Goal: Task Accomplishment & Management: Manage account settings

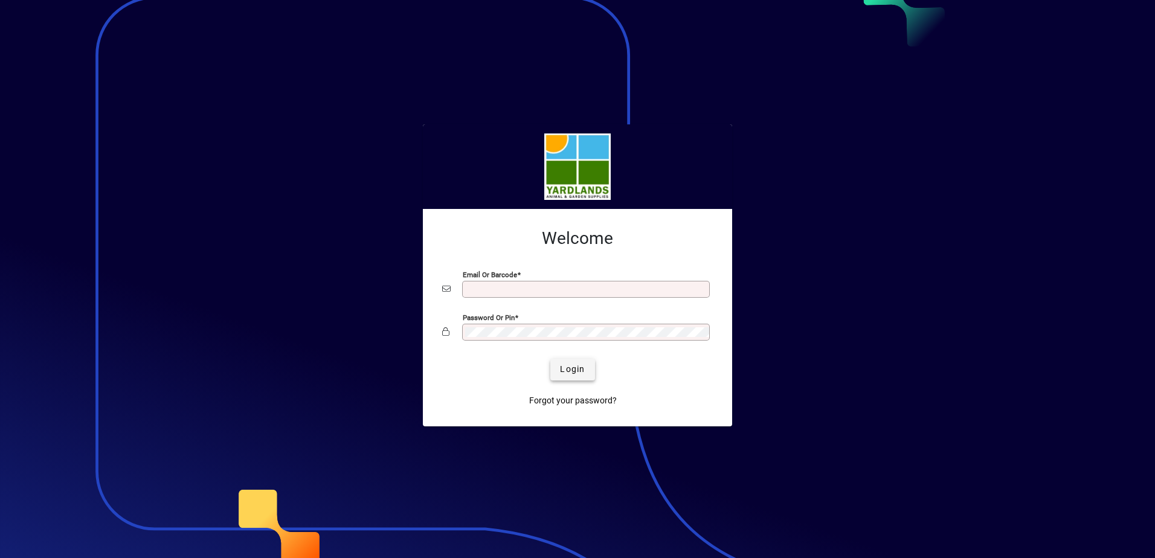
type input "**********"
click at [561, 364] on span "Login" at bounding box center [572, 369] width 25 height 13
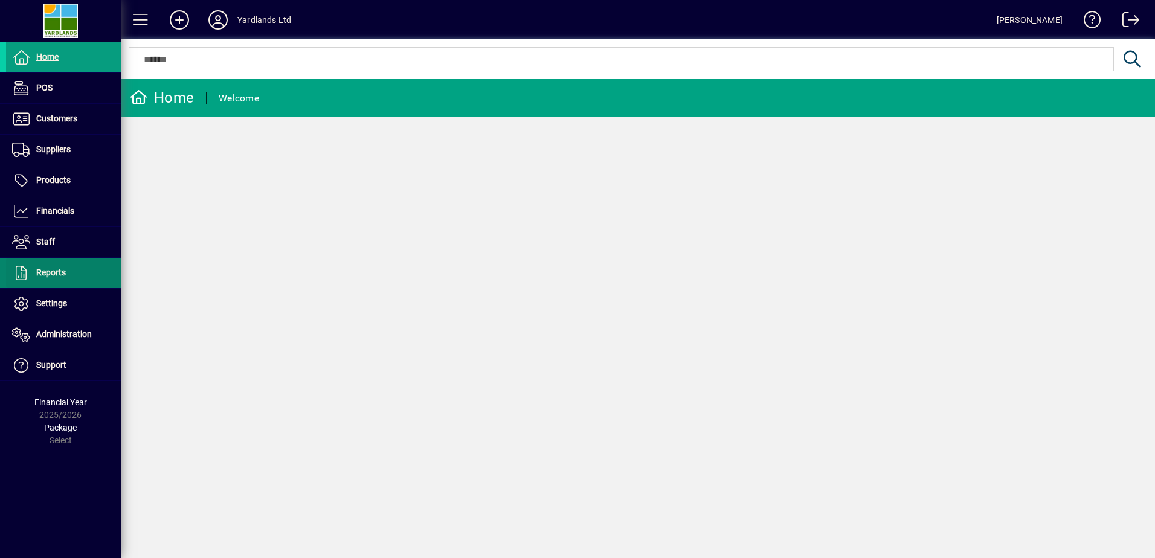
click at [58, 280] on span at bounding box center [63, 273] width 115 height 29
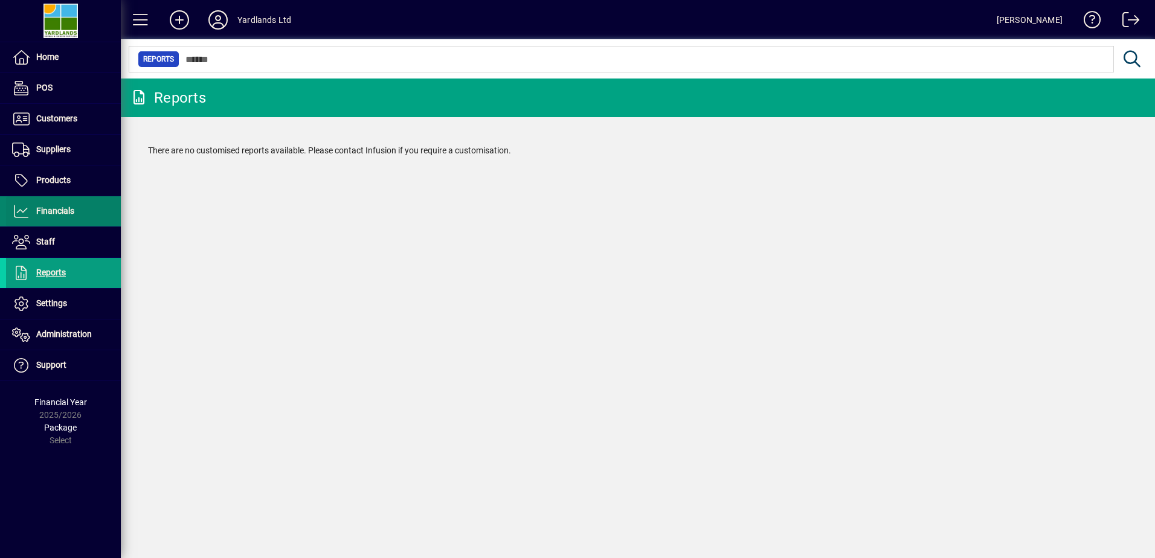
click at [59, 216] on span "Financials" at bounding box center [40, 211] width 68 height 15
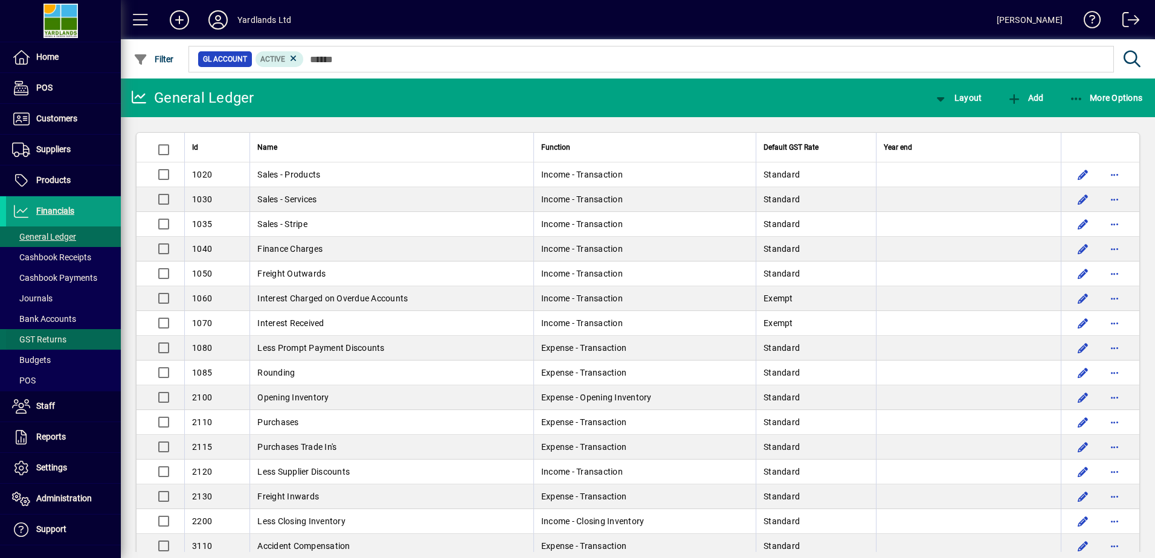
click at [37, 340] on span "GST Returns" at bounding box center [39, 340] width 54 height 10
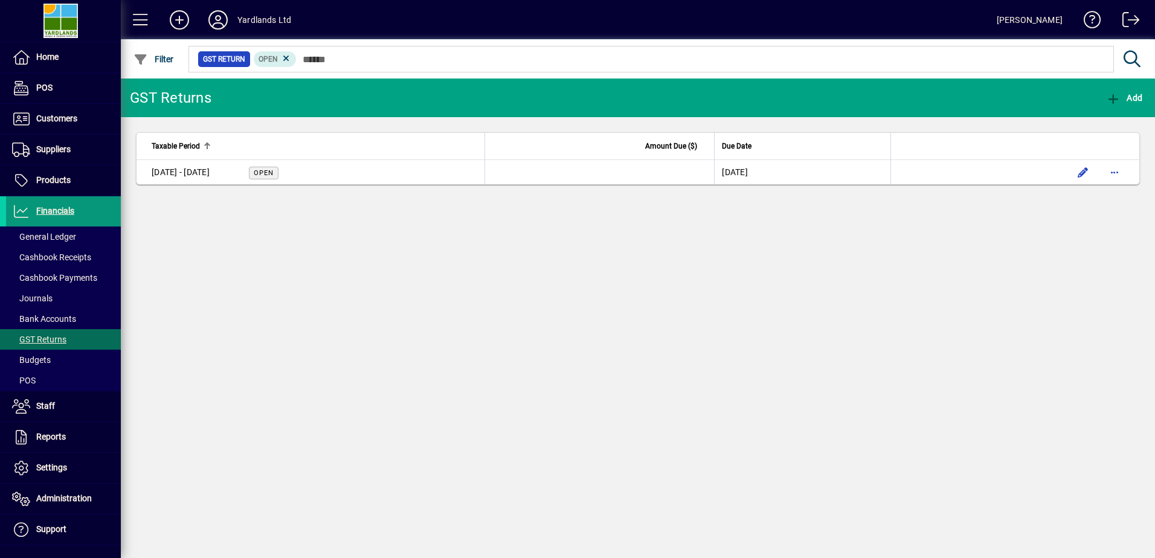
drag, startPoint x: 314, startPoint y: 177, endPoint x: 31, endPoint y: 216, distance: 286.1
click at [314, 177] on td "01 Aug - 30 Sept 2025 Open" at bounding box center [311, 172] width 348 height 24
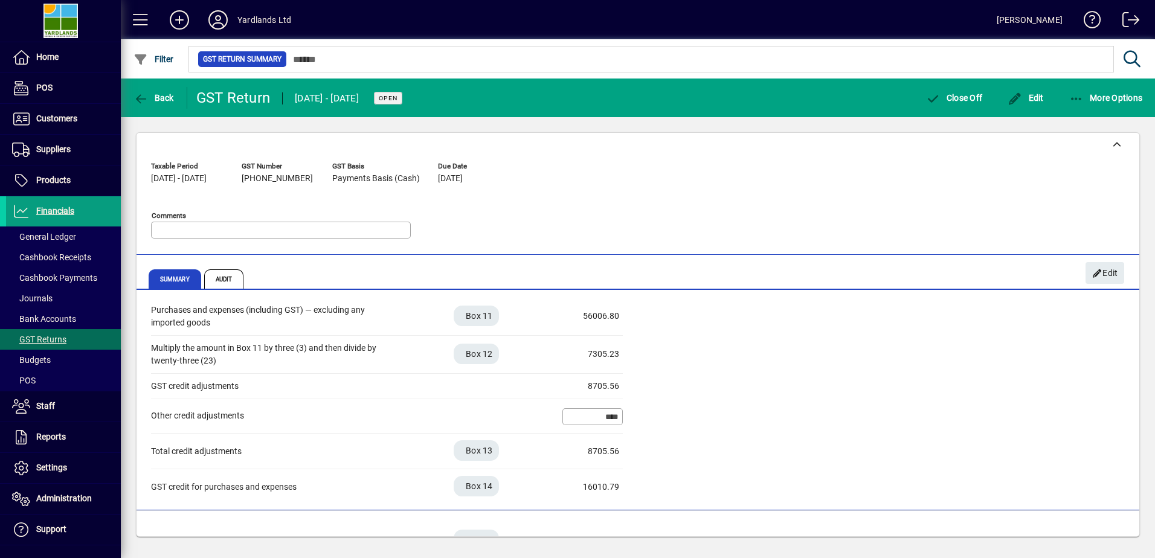
scroll to position [353, 0]
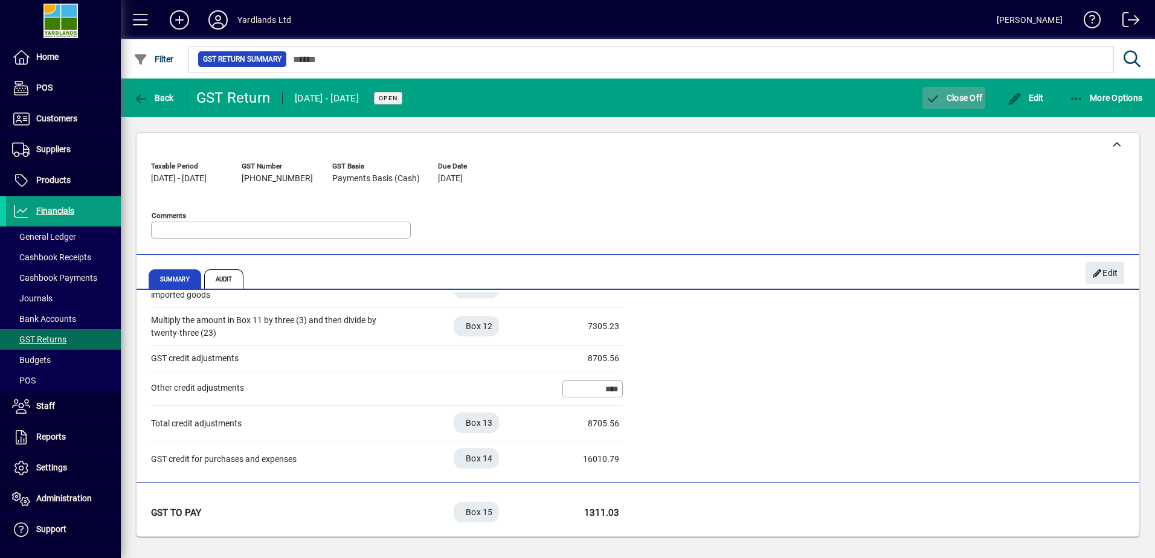
click at [950, 102] on span "Close Off" at bounding box center [954, 98] width 57 height 10
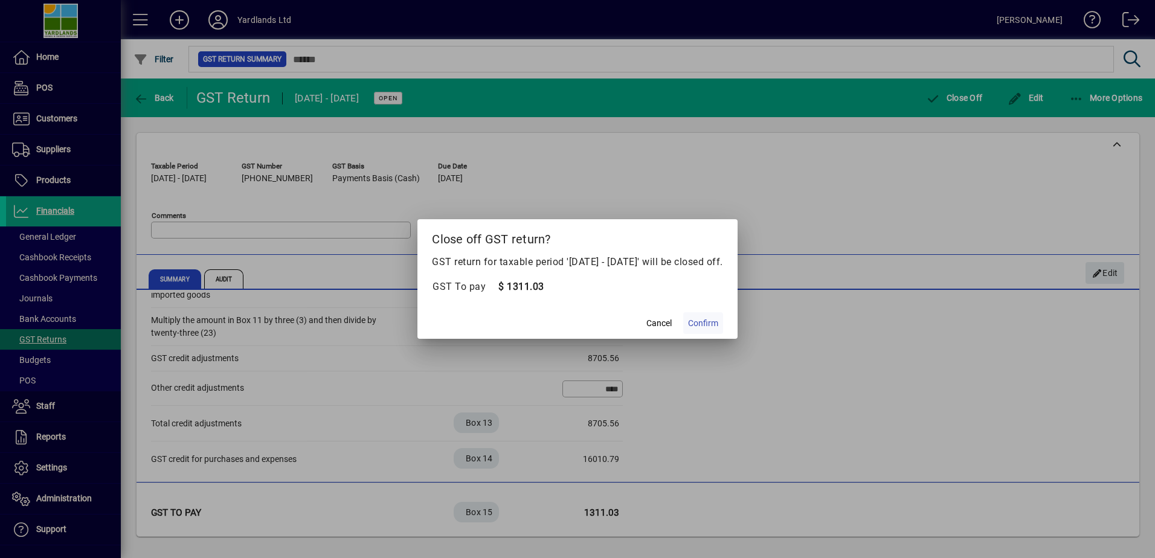
click at [718, 324] on span "Confirm" at bounding box center [703, 323] width 30 height 13
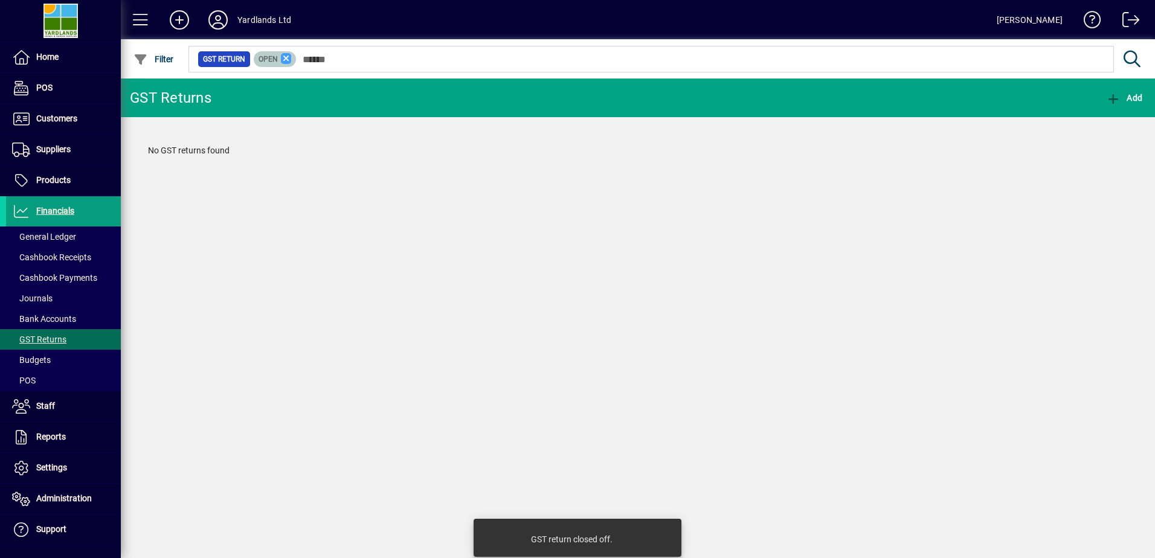
click at [286, 59] on icon at bounding box center [286, 58] width 11 height 11
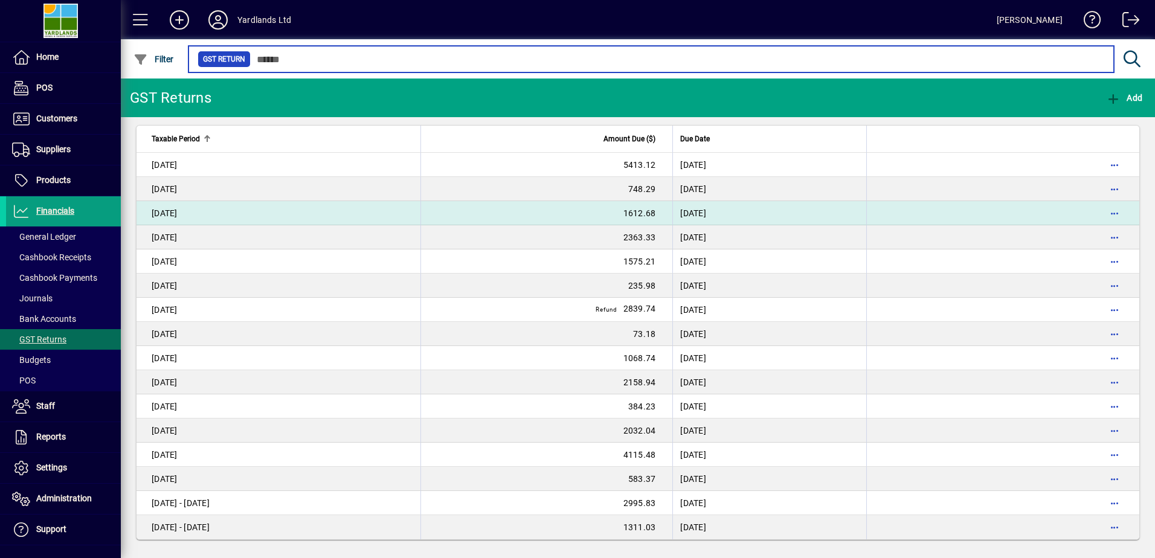
scroll to position [10, 0]
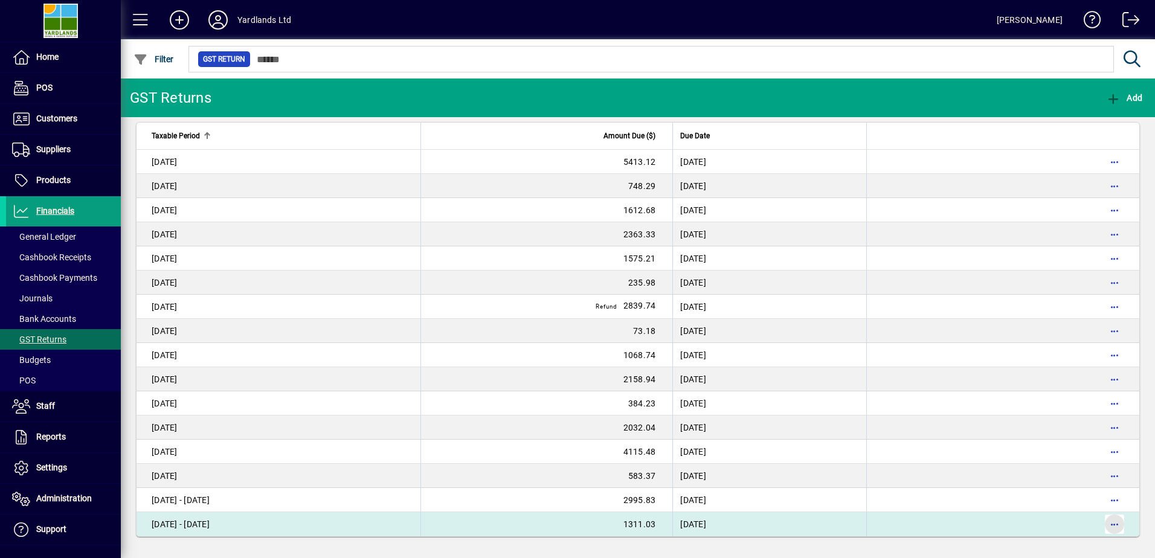
click at [1109, 523] on span "button" at bounding box center [1114, 524] width 29 height 29
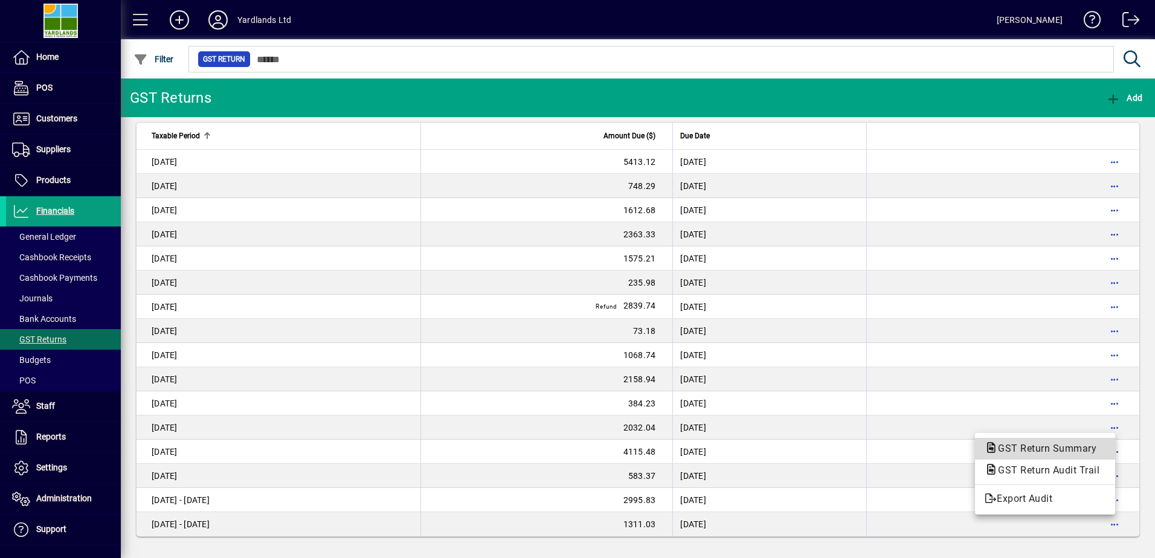
click at [1064, 453] on span "GST Return Summary" at bounding box center [1044, 448] width 118 height 11
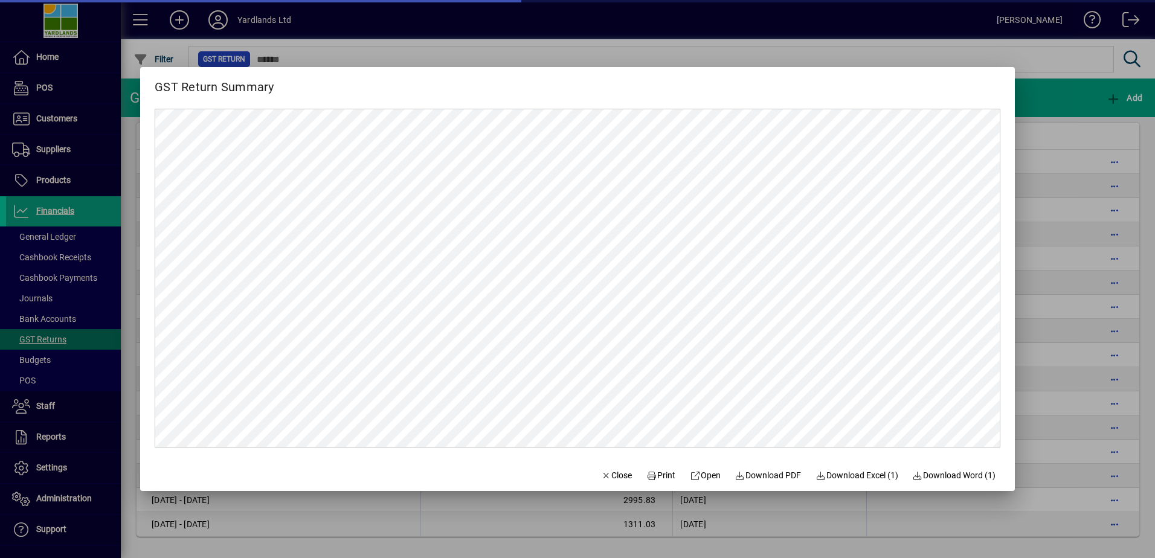
scroll to position [0, 0]
click at [770, 474] on span "Download PDF" at bounding box center [768, 476] width 66 height 13
